Goal: Transaction & Acquisition: Purchase product/service

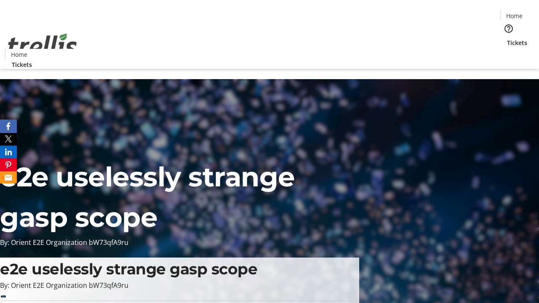
click at [507, 38] on span "Tickets" at bounding box center [517, 42] width 20 height 9
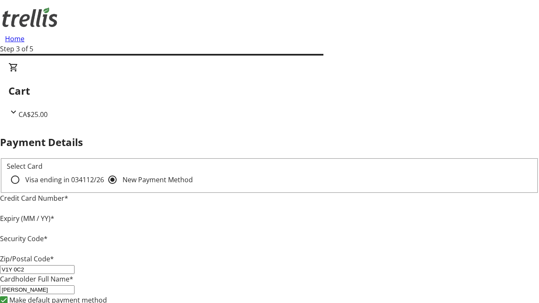
type input "V1Y 0C2"
